Goal: Find specific page/section: Find specific page/section

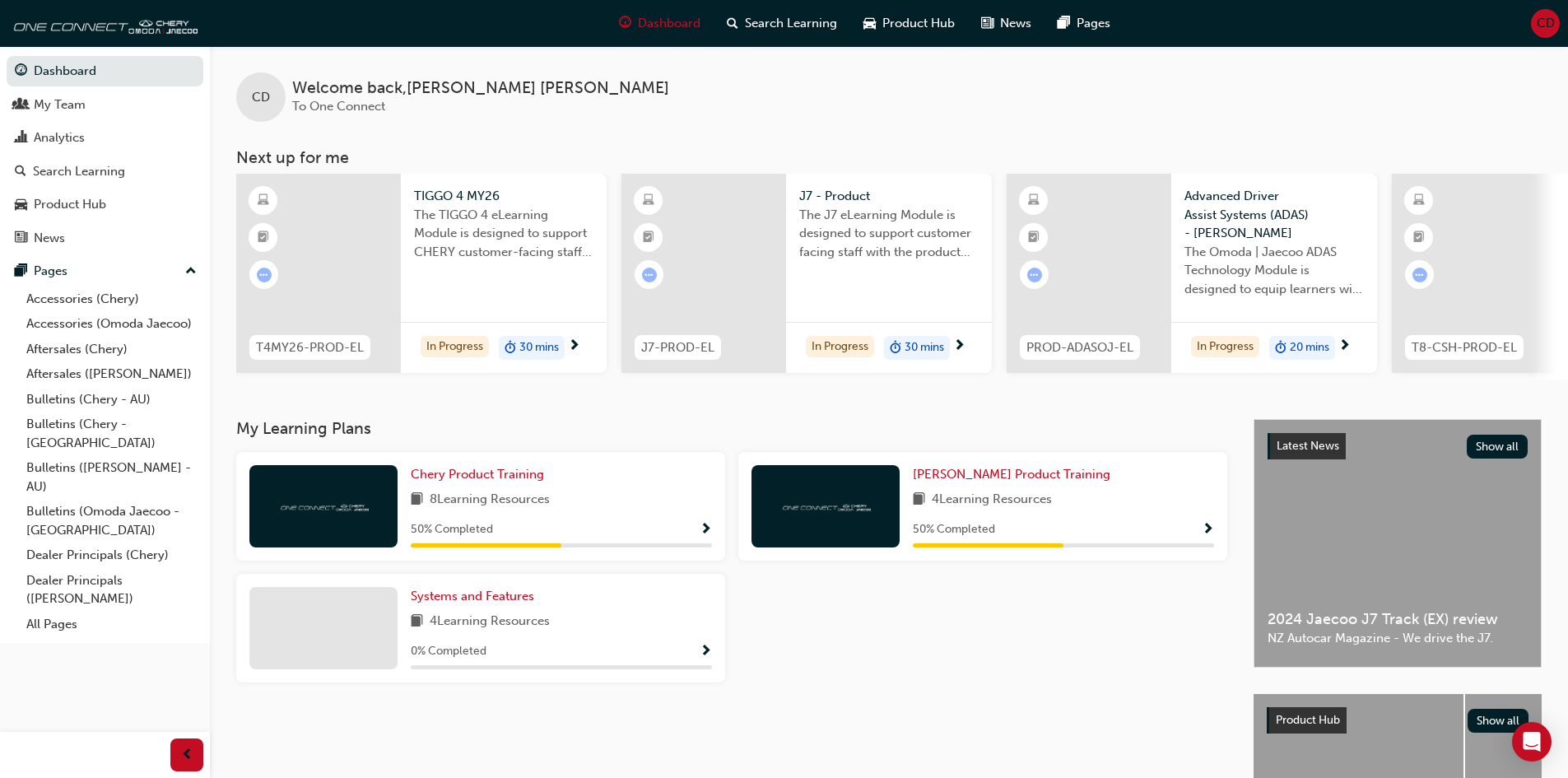
click at [1014, 617] on div "Chery Product Training 8 Learning Resources 50 % Completed Omoda Jaecoo Product…" at bounding box center [731, 573] width 1004 height 243
click at [1041, 611] on div "Chery Product Training 8 Learning Resources 50 % Completed Omoda Jaecoo Product…" at bounding box center [731, 573] width 1004 height 243
click at [1000, 666] on div "Chery Product Training 8 Learning Resources 50 % Completed Omoda Jaecoo Product…" at bounding box center [731, 573] width 1004 height 243
click at [90, 100] on div "My Team" at bounding box center [105, 104] width 181 height 21
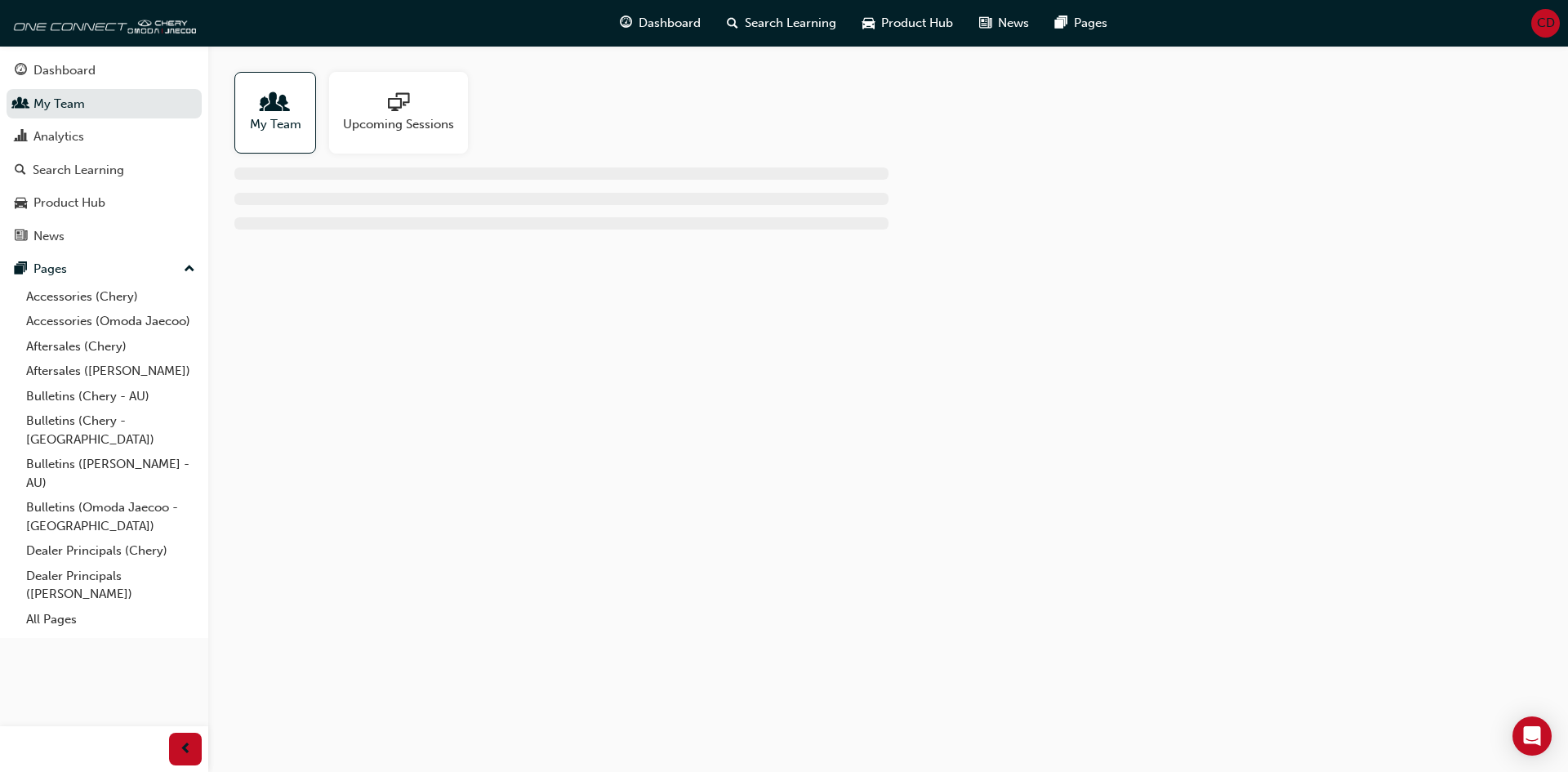
drag, startPoint x: 930, startPoint y: 445, endPoint x: 846, endPoint y: 441, distance: 84.1
click at [846, 441] on div "My Team Upcoming Sessions" at bounding box center [784, 386] width 1568 height 772
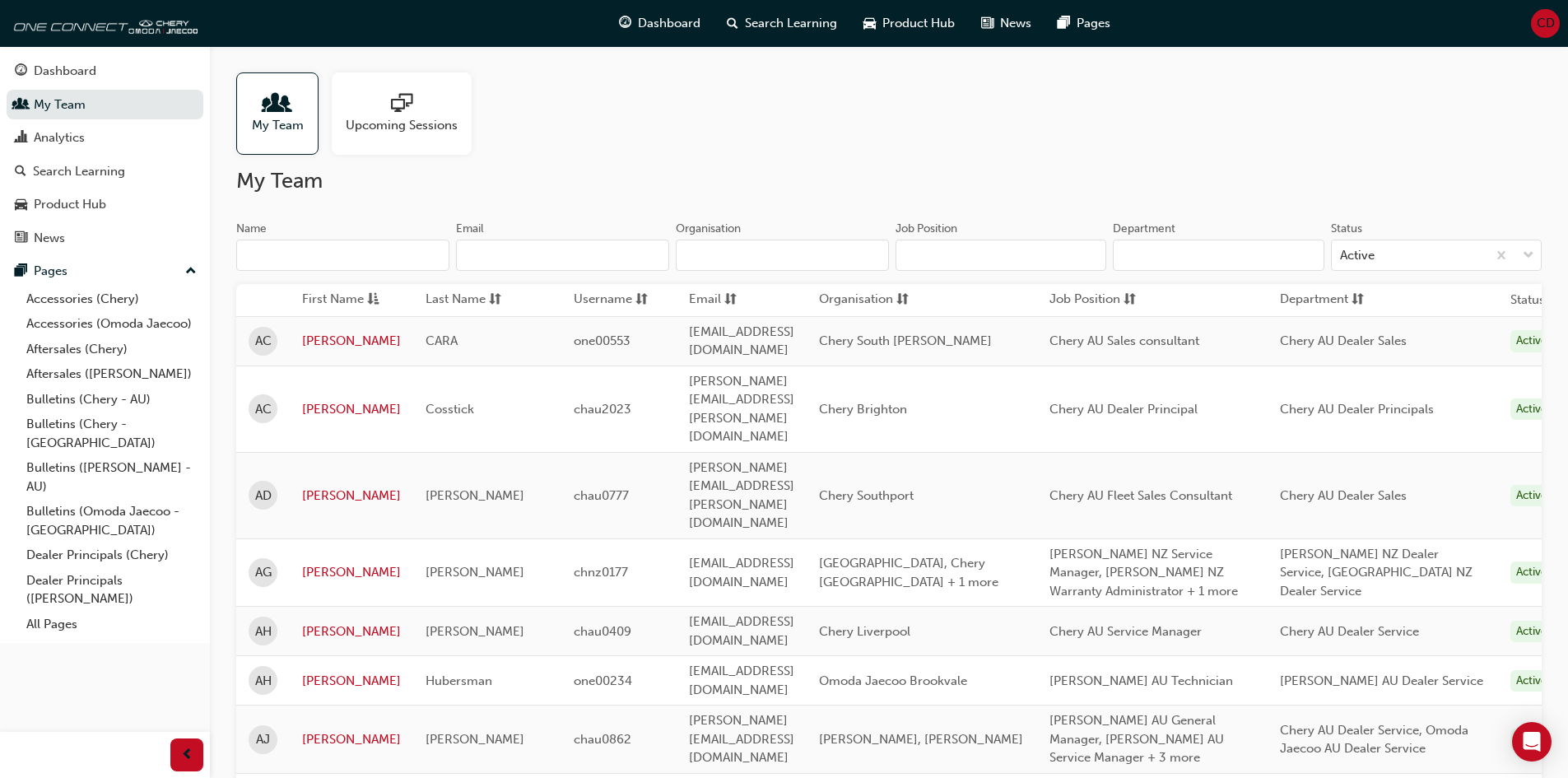
click at [369, 255] on input "Name" at bounding box center [343, 255] width 213 height 31
click at [318, 252] on input "Name" at bounding box center [343, 255] width 213 height 31
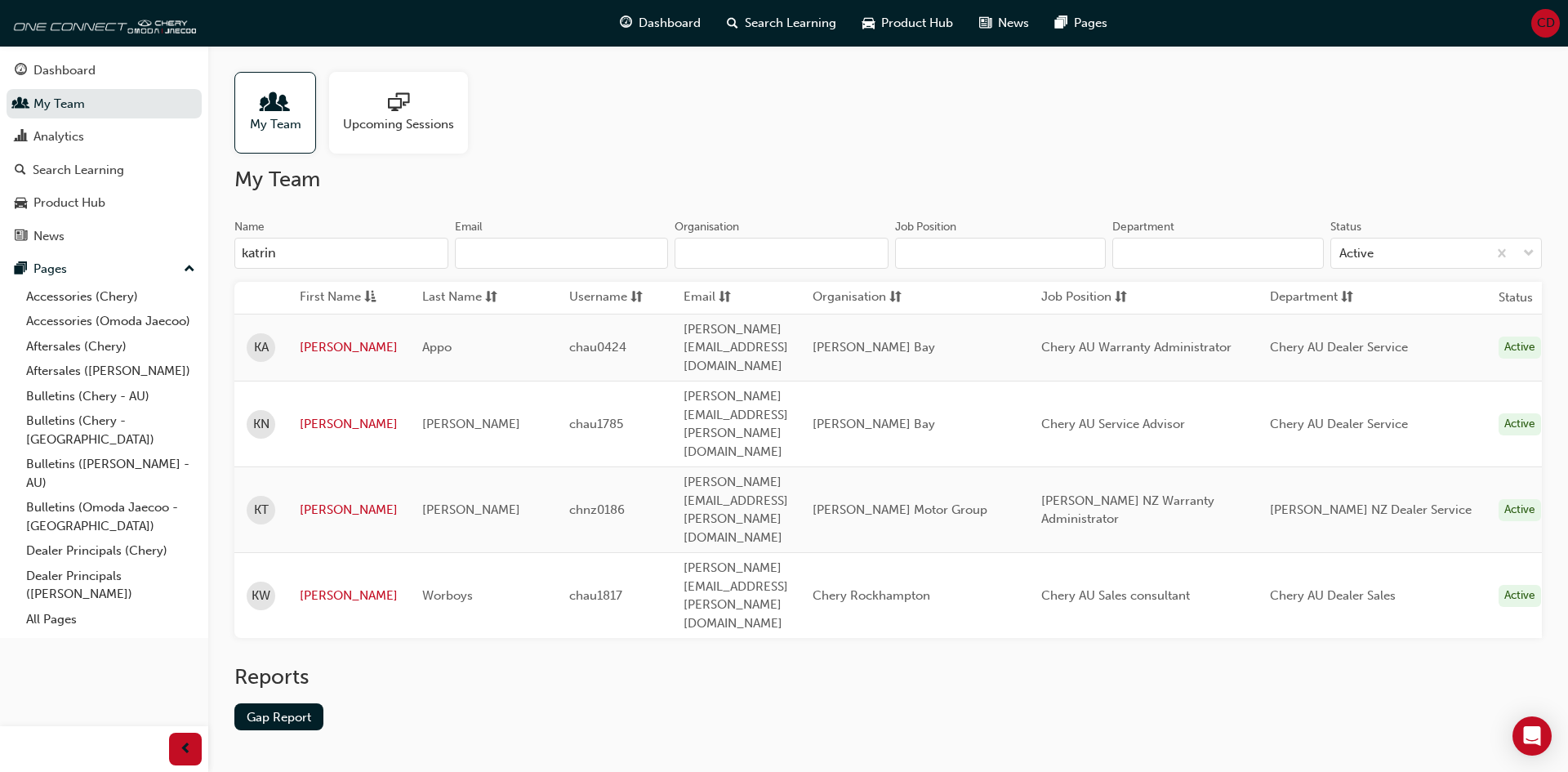
type input "katrin"
drag, startPoint x: 1027, startPoint y: 421, endPoint x: 899, endPoint y: 423, distance: 128.0
click at [899, 467] on td "[PERSON_NAME] Motor Group" at bounding box center [915, 509] width 229 height 85
copy span "[PERSON_NAME] Motor Group"
click at [1541, 22] on span "CD" at bounding box center [1546, 23] width 18 height 19
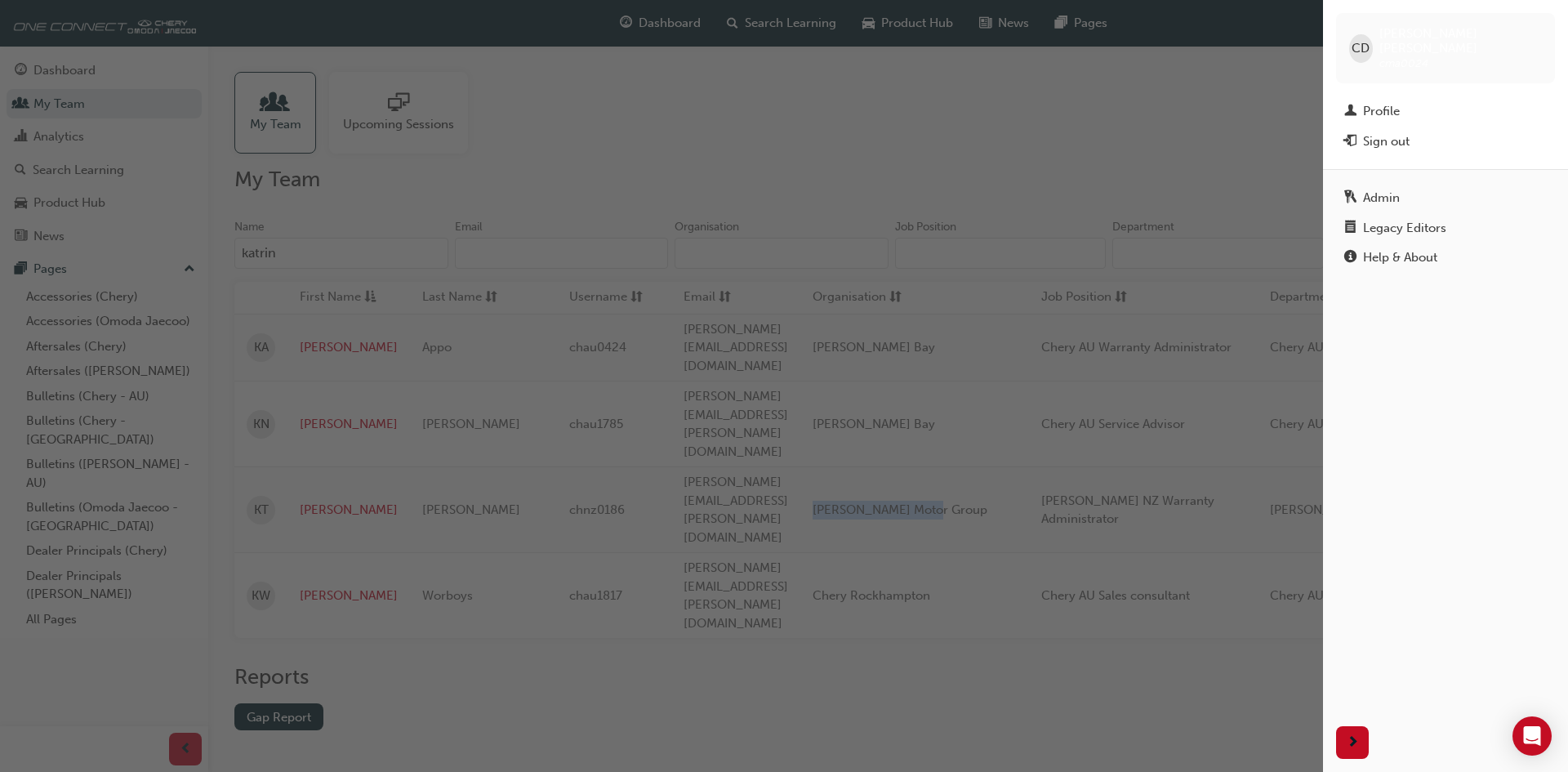
click at [1163, 77] on div "button" at bounding box center [661, 386] width 1323 height 772
